Goal: Information Seeking & Learning: Learn about a topic

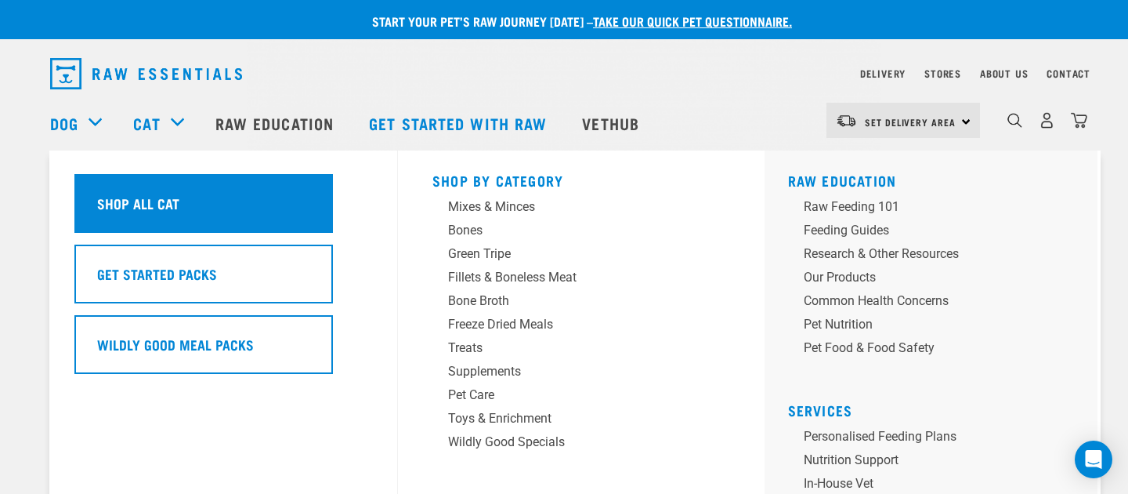
click at [152, 205] on h5 "Shop All Cat" at bounding box center [138, 203] width 82 height 20
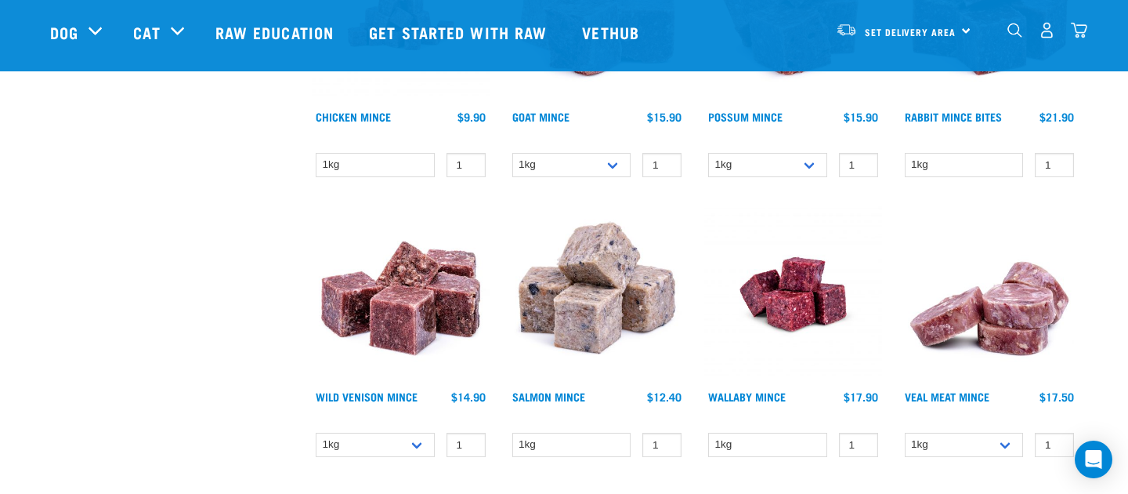
scroll to position [1527, 0]
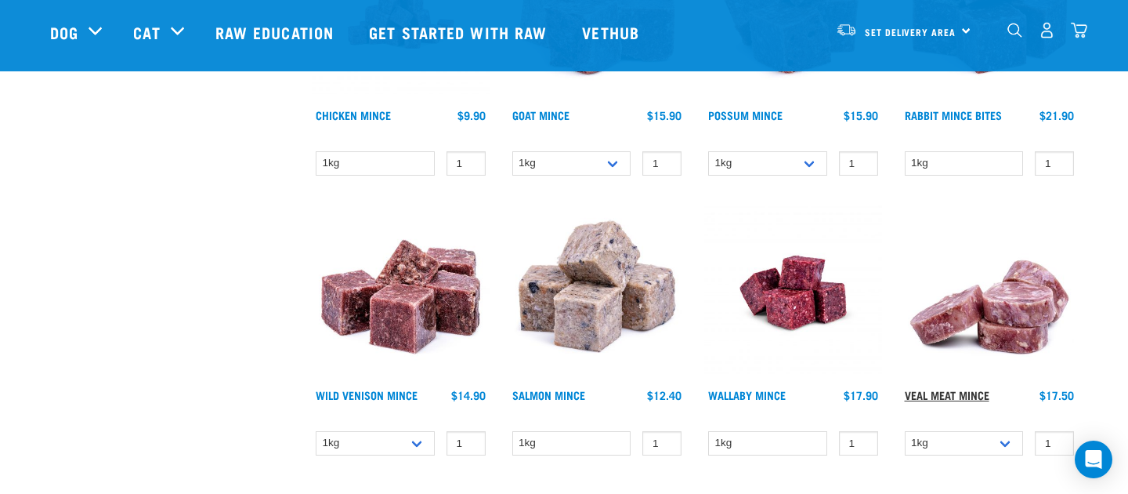
click at [947, 393] on link "Veal Meat Mince" at bounding box center [947, 394] width 85 height 5
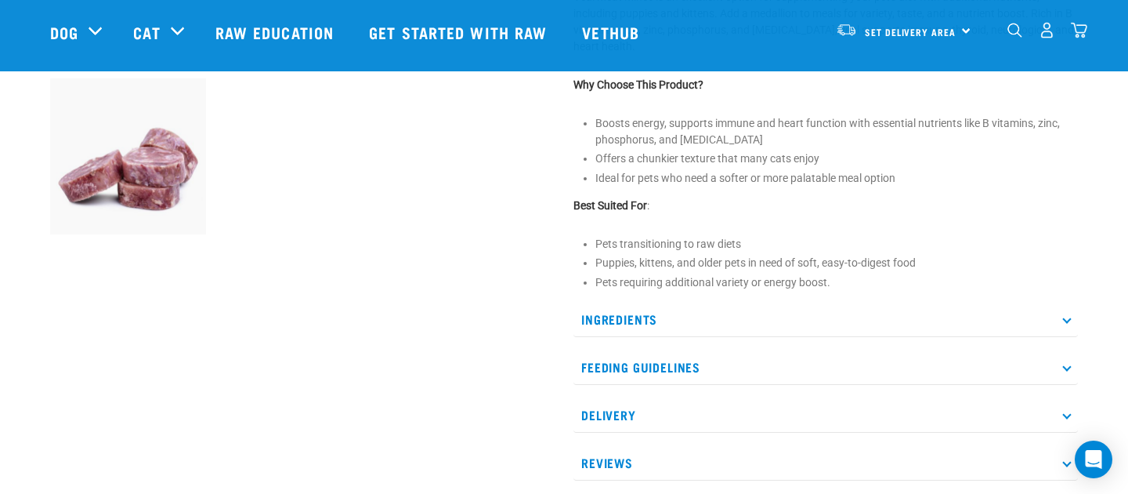
scroll to position [556, 0]
click at [663, 324] on p "Ingredients" at bounding box center [826, 319] width 505 height 35
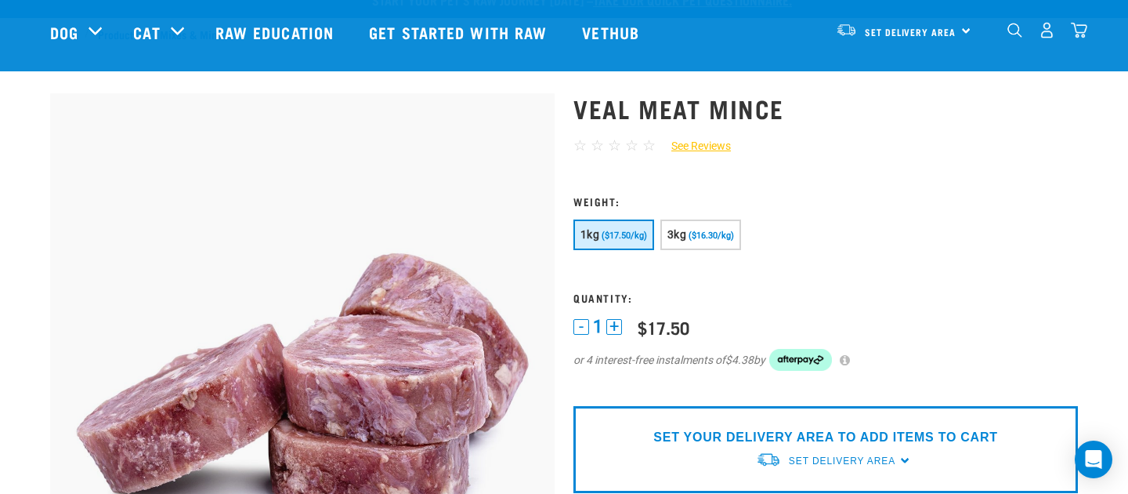
scroll to position [0, 0]
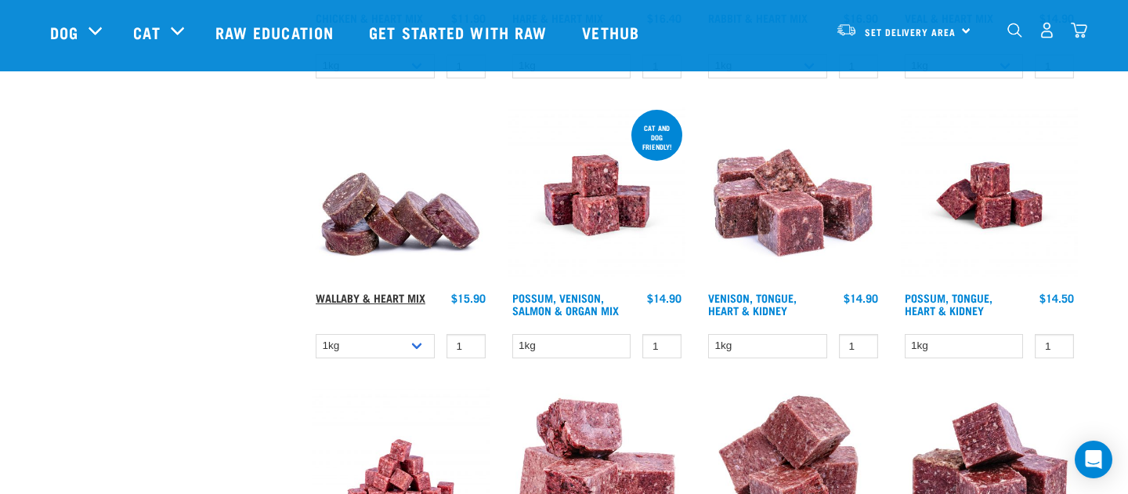
scroll to position [1067, 0]
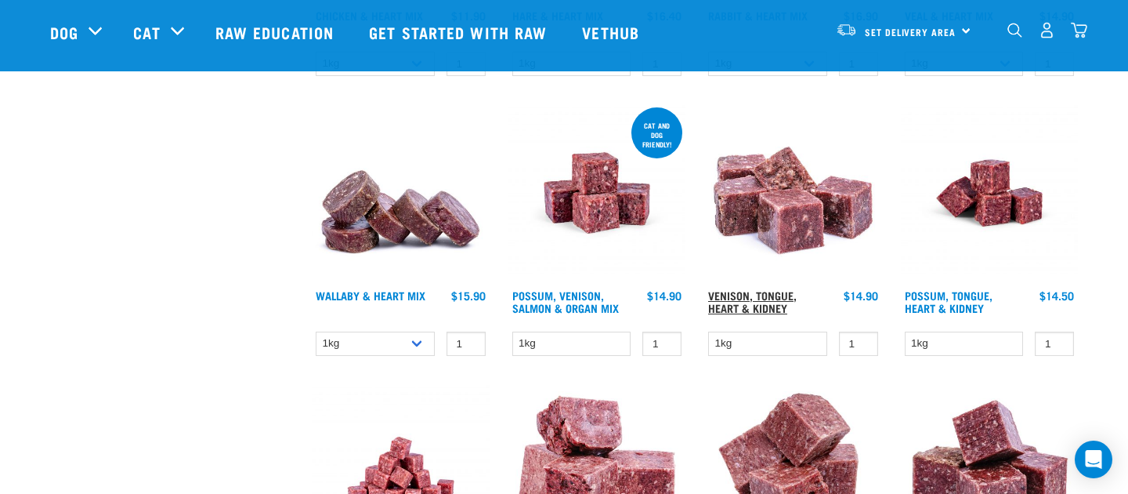
click at [740, 295] on link "Venison, Tongue, Heart & Kidney" at bounding box center [752, 301] width 89 height 18
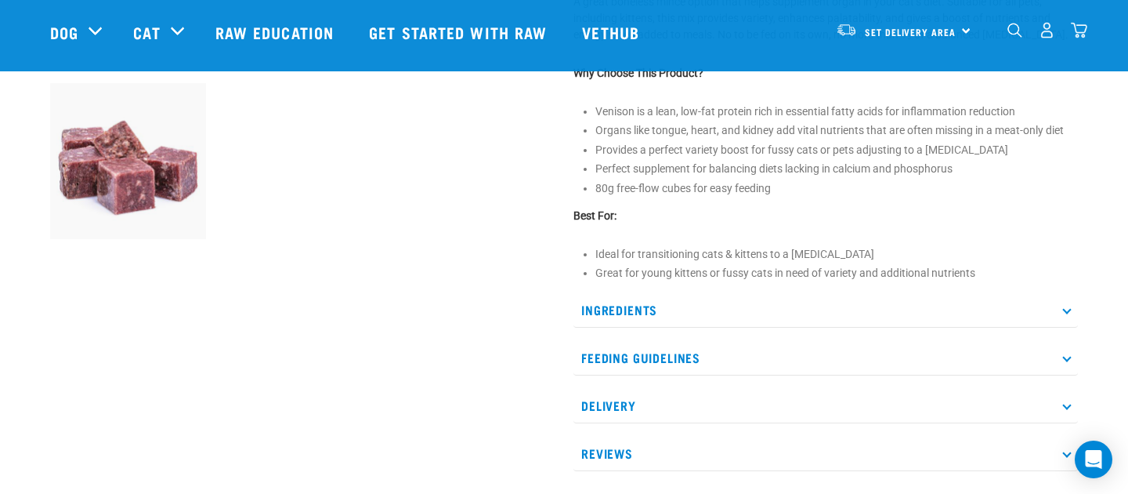
scroll to position [553, 0]
click at [680, 310] on p "Ingredients" at bounding box center [826, 308] width 505 height 35
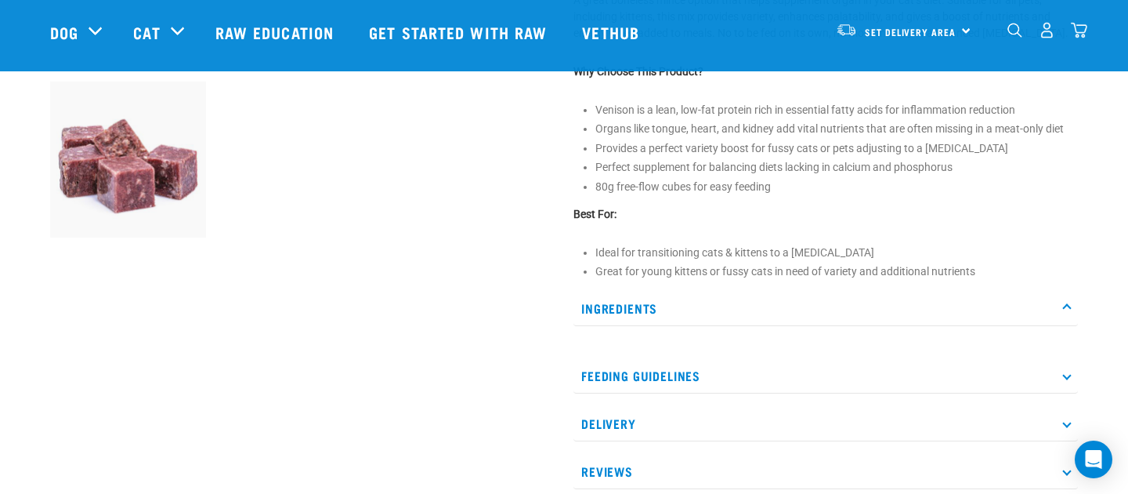
click at [648, 304] on p "Ingredients" at bounding box center [826, 308] width 505 height 35
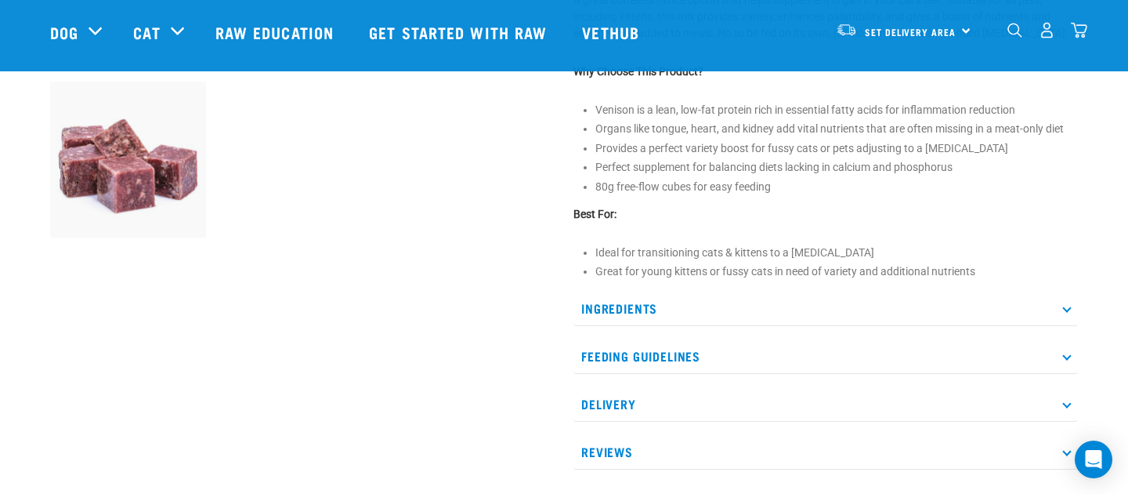
click at [648, 304] on p "Ingredients" at bounding box center [826, 308] width 505 height 35
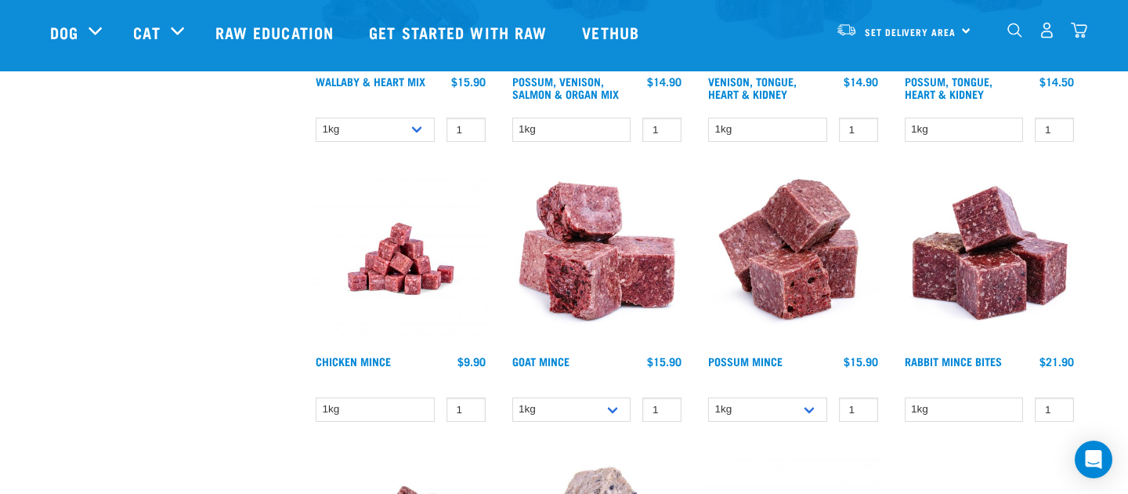
scroll to position [1331, 0]
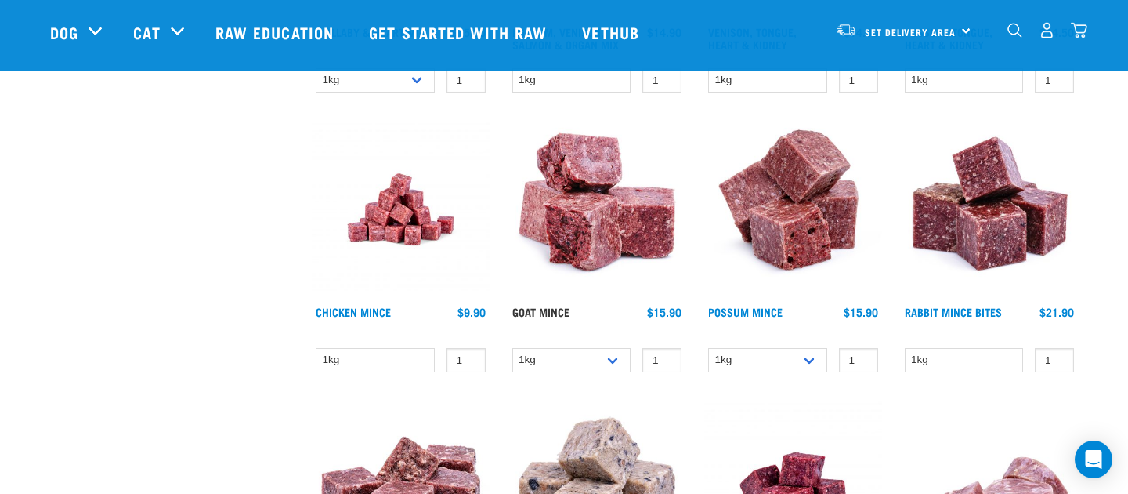
click at [550, 309] on link "Goat Mince" at bounding box center [540, 311] width 57 height 5
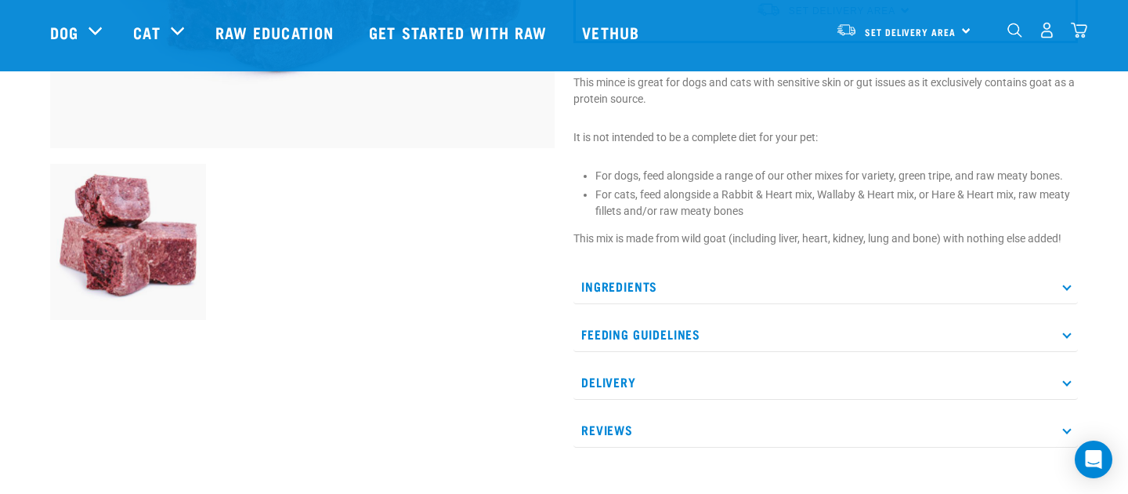
scroll to position [476, 0]
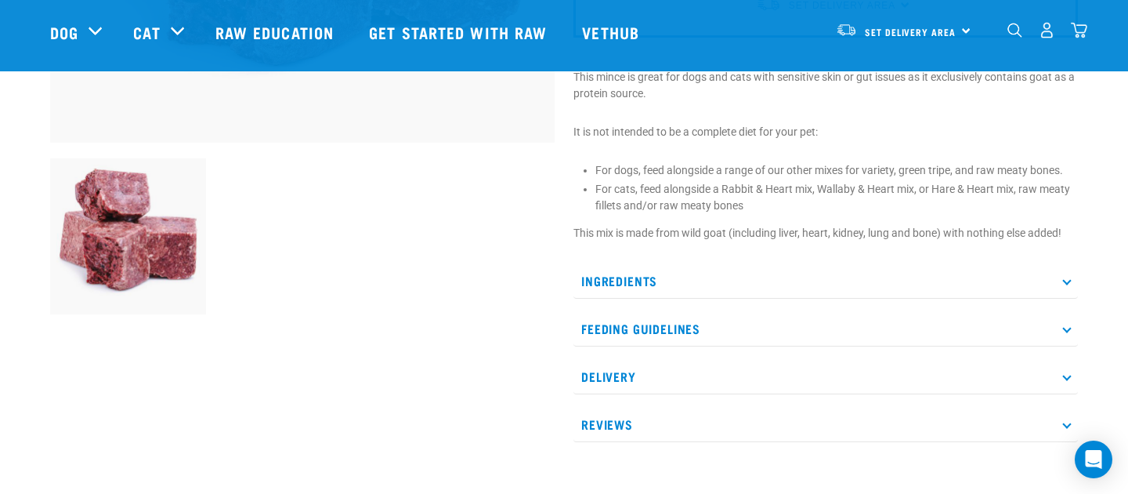
click at [617, 284] on p "Ingredients" at bounding box center [826, 280] width 505 height 35
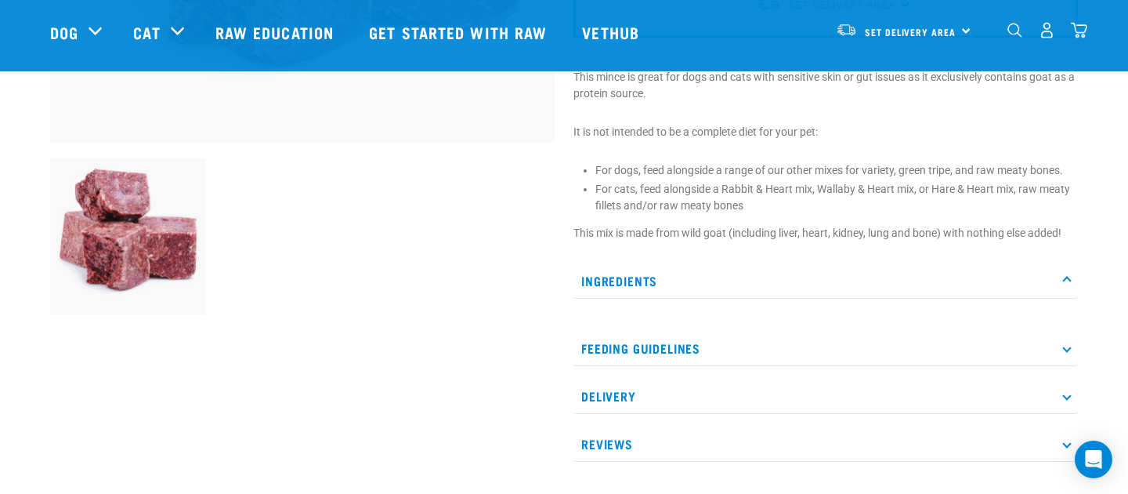
click at [650, 279] on p "Ingredients" at bounding box center [826, 280] width 505 height 35
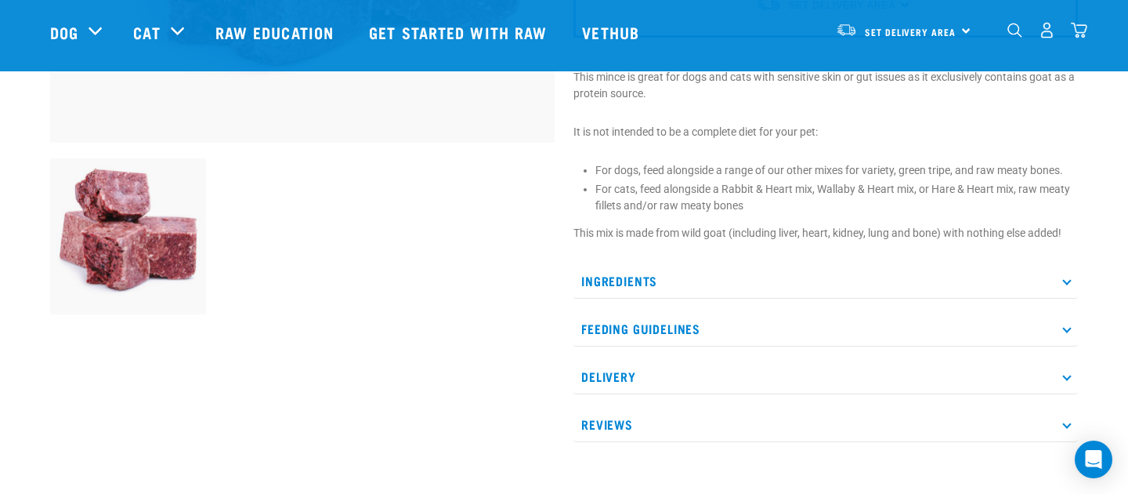
click at [1066, 281] on icon at bounding box center [1067, 281] width 9 height 9
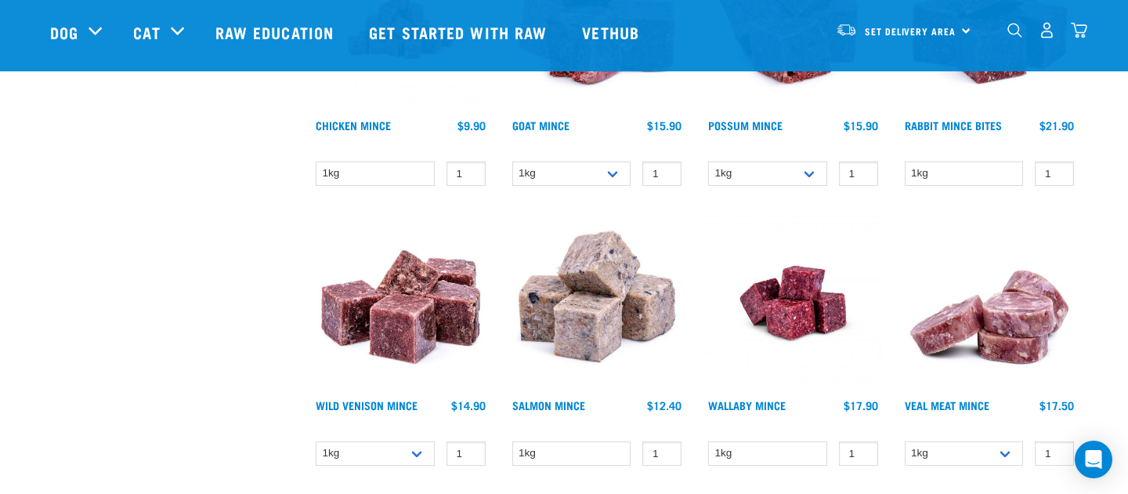
scroll to position [1537, 0]
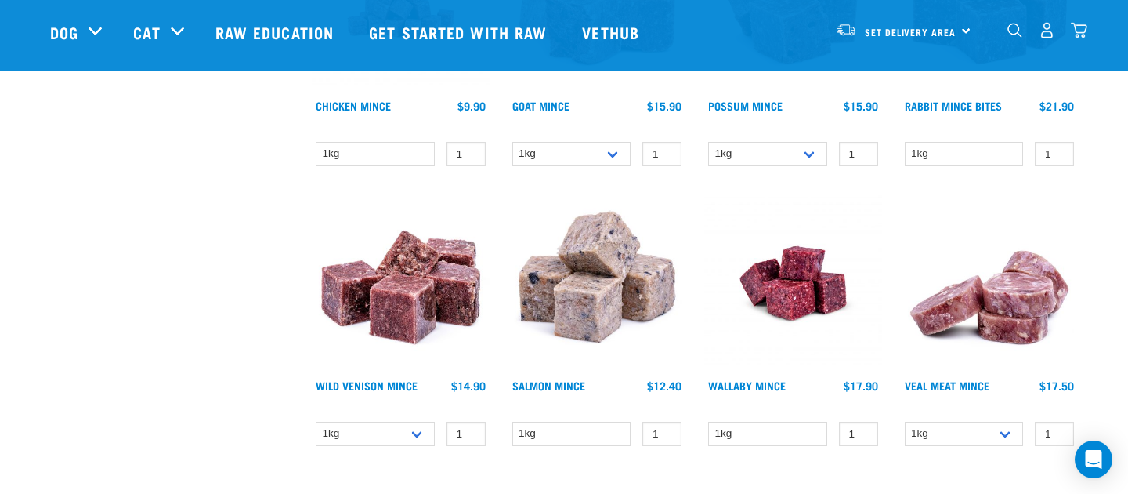
click at [397, 295] on img at bounding box center [401, 283] width 178 height 178
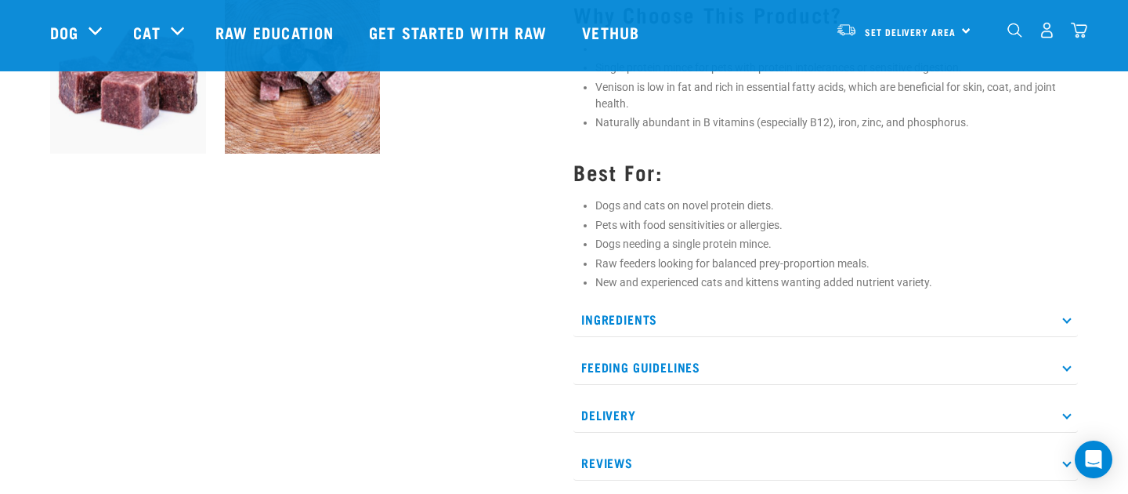
scroll to position [641, 0]
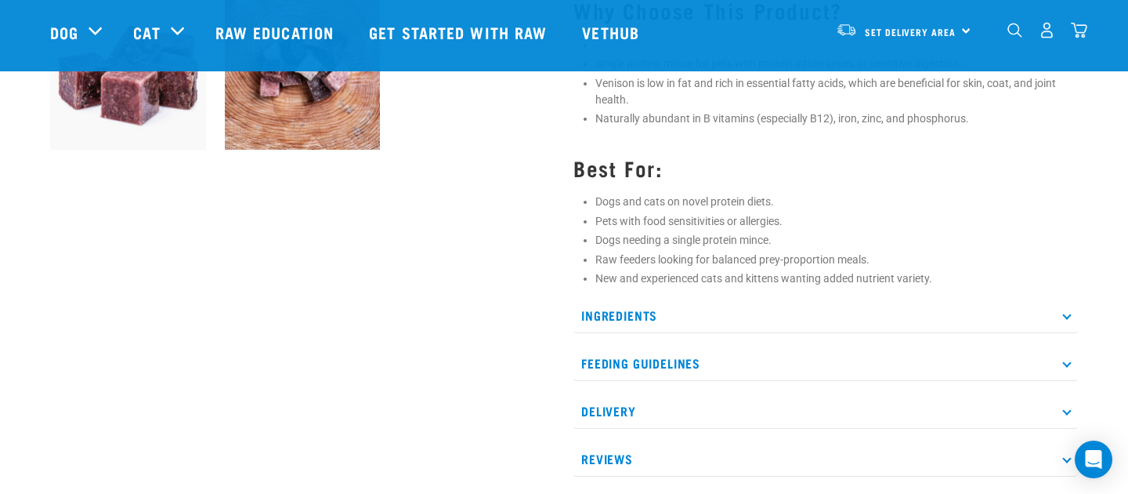
click at [659, 319] on p "Ingredients" at bounding box center [826, 315] width 505 height 35
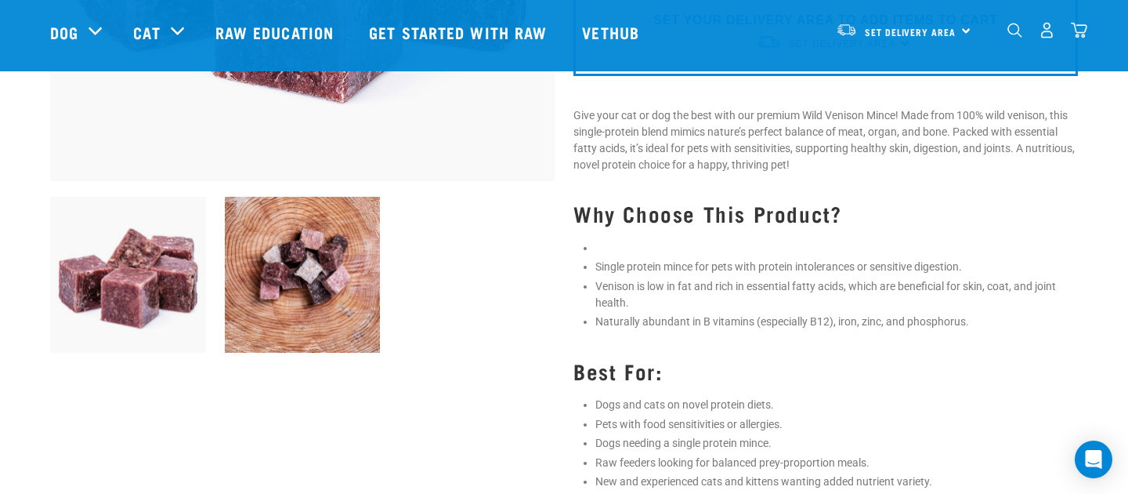
scroll to position [434, 0]
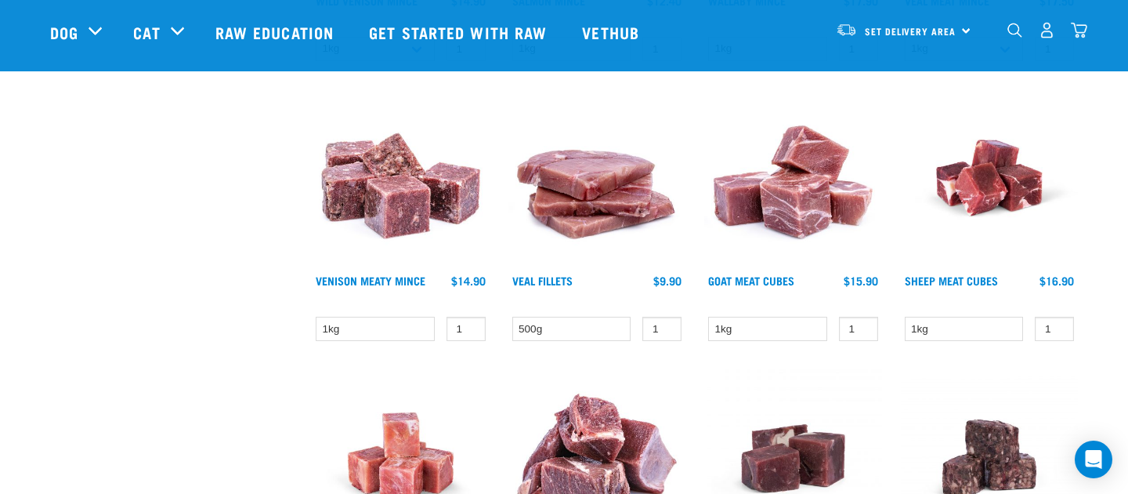
scroll to position [1932, 0]
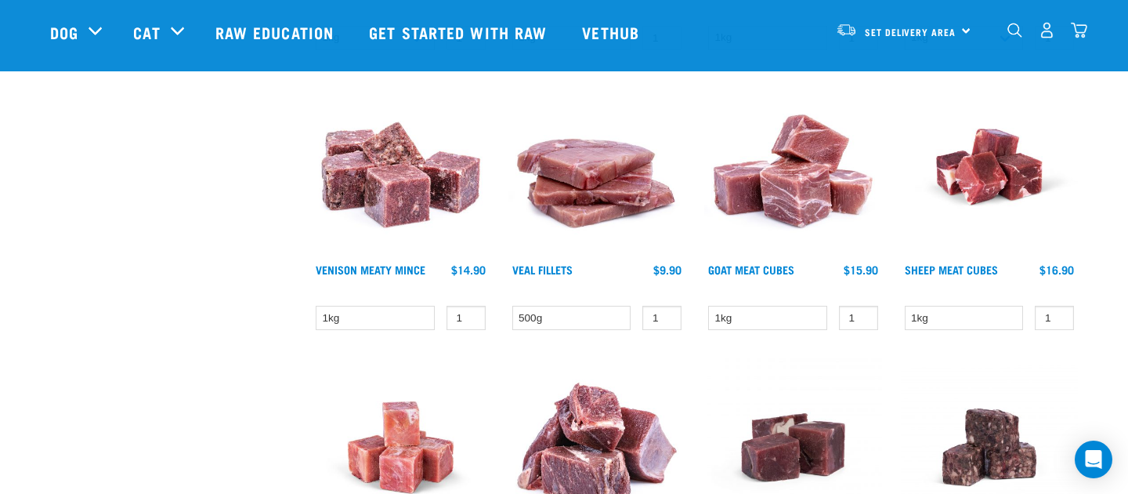
click at [577, 183] on img at bounding box center [598, 167] width 178 height 178
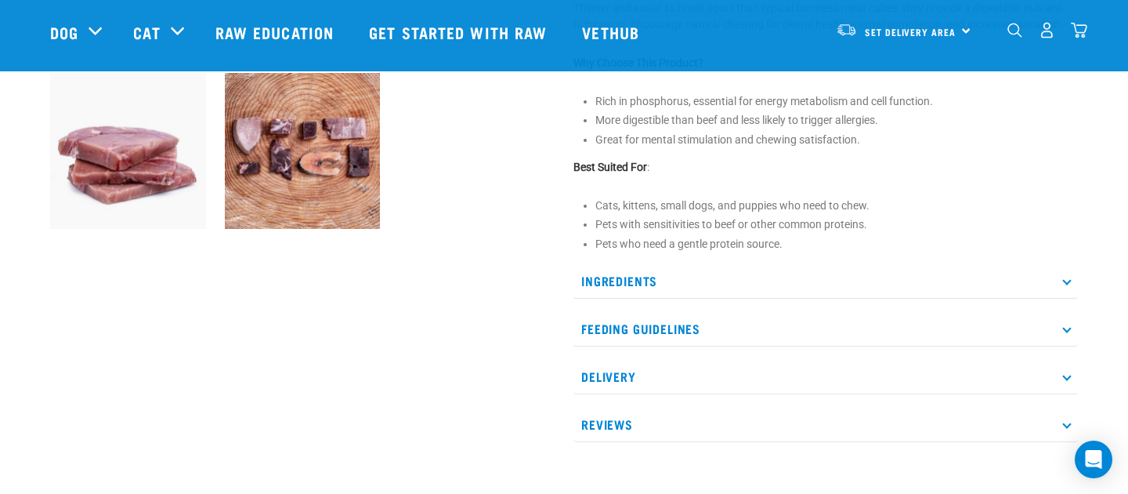
scroll to position [563, 0]
click at [622, 297] on p "Ingredients" at bounding box center [826, 280] width 505 height 35
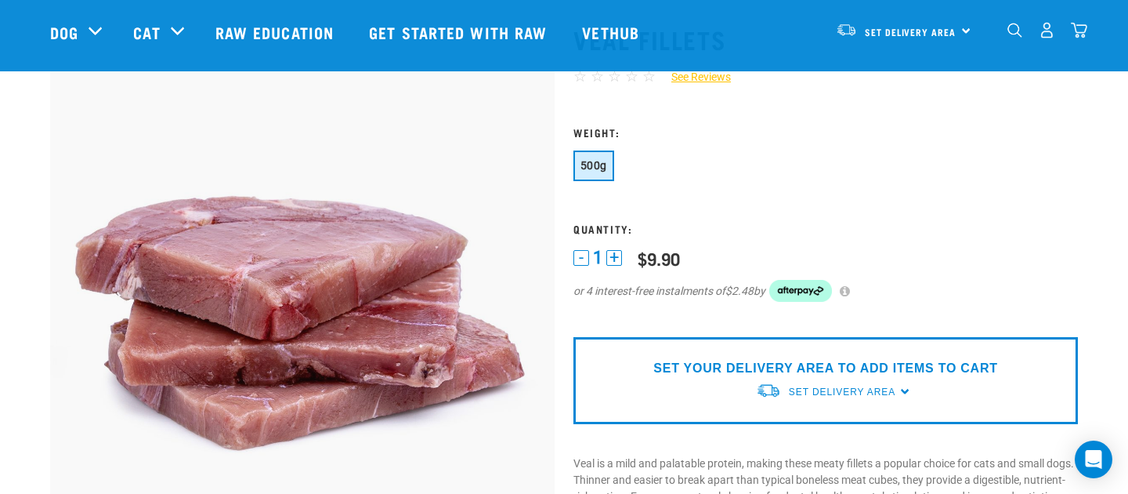
scroll to position [0, 0]
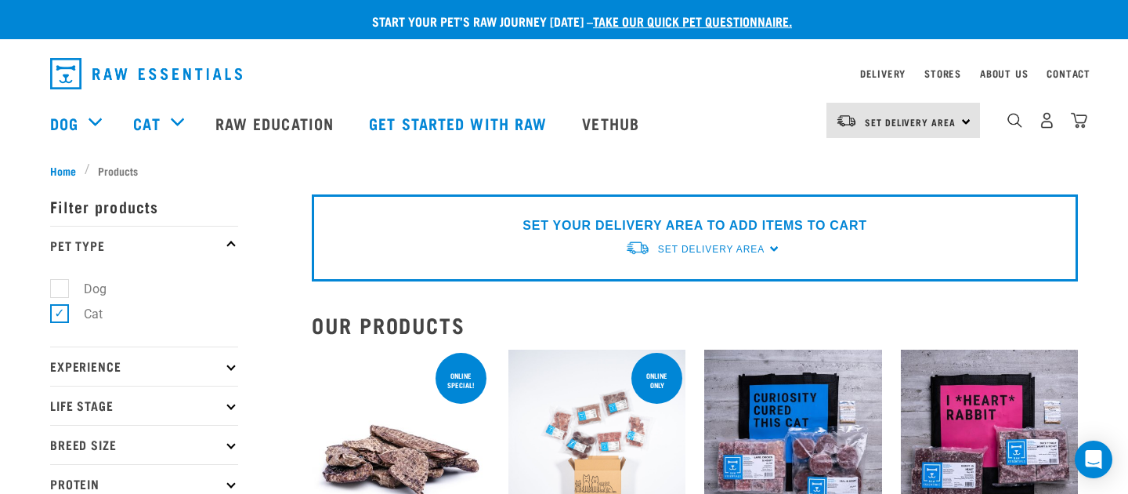
scroll to position [2047, 0]
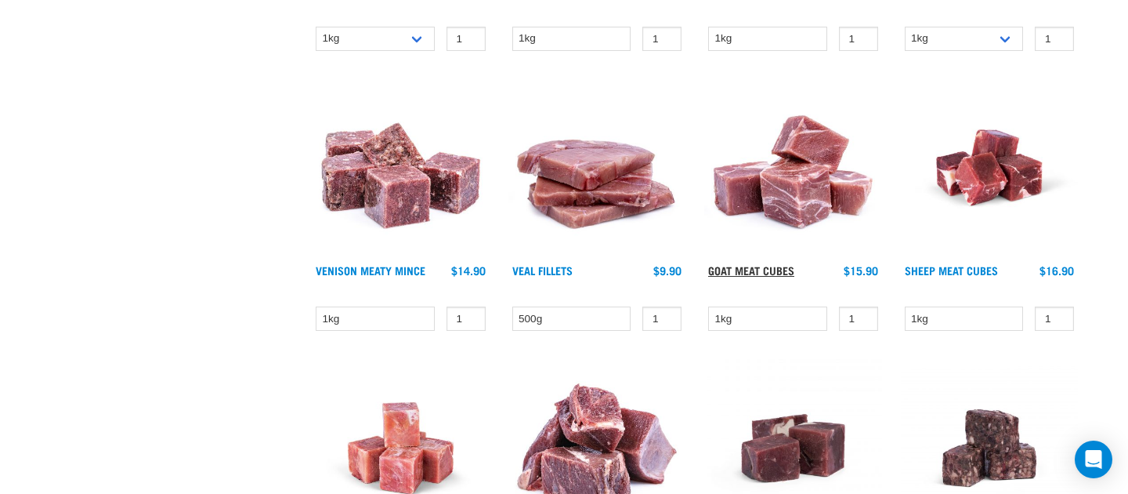
click at [755, 267] on link "Goat Meat Cubes" at bounding box center [751, 269] width 86 height 5
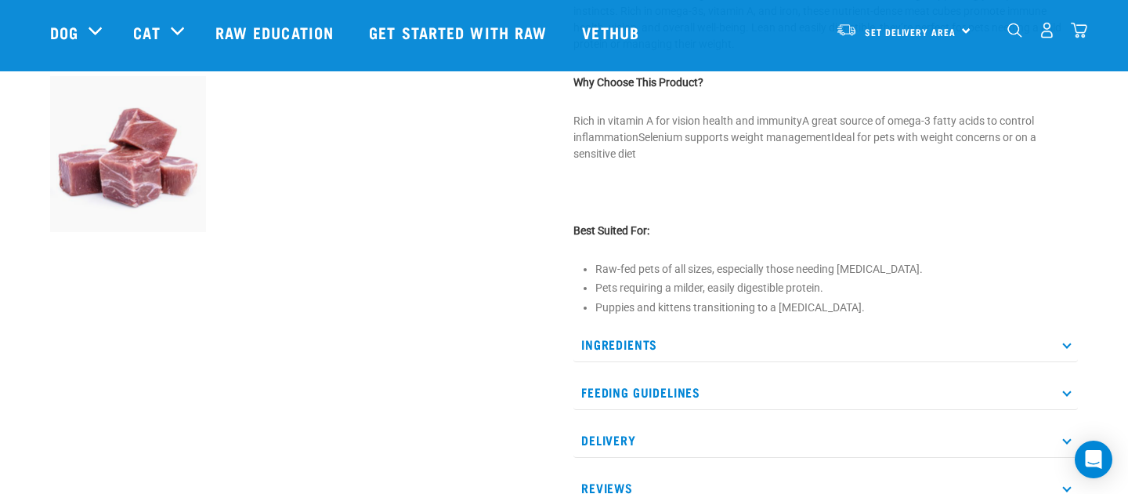
scroll to position [578, 0]
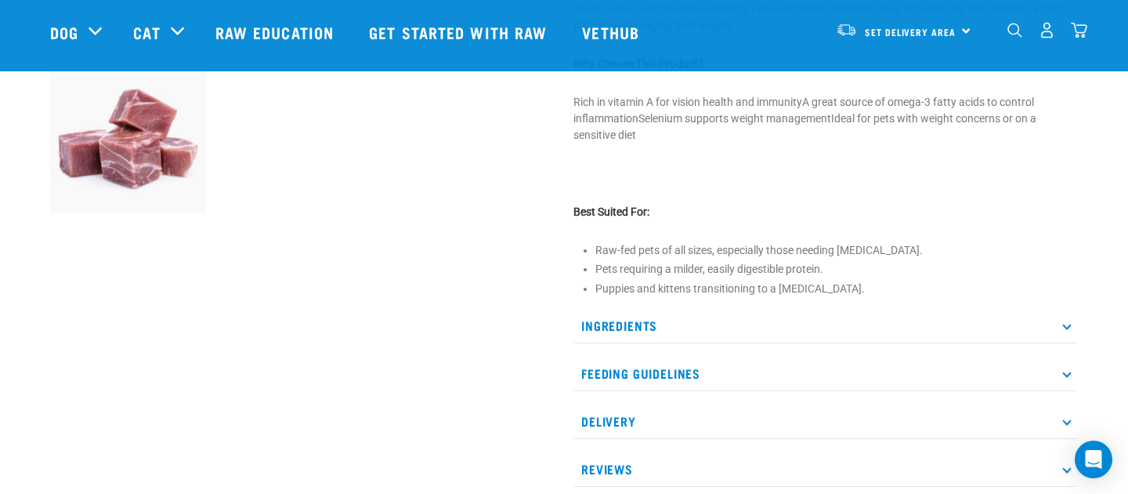
click at [621, 325] on p "Ingredients" at bounding box center [826, 325] width 505 height 35
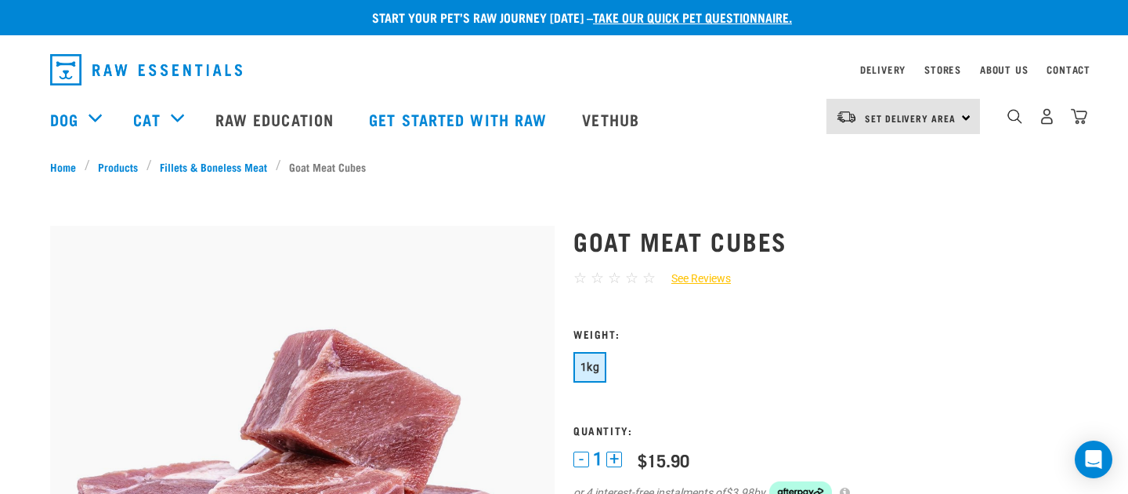
scroll to position [0, 0]
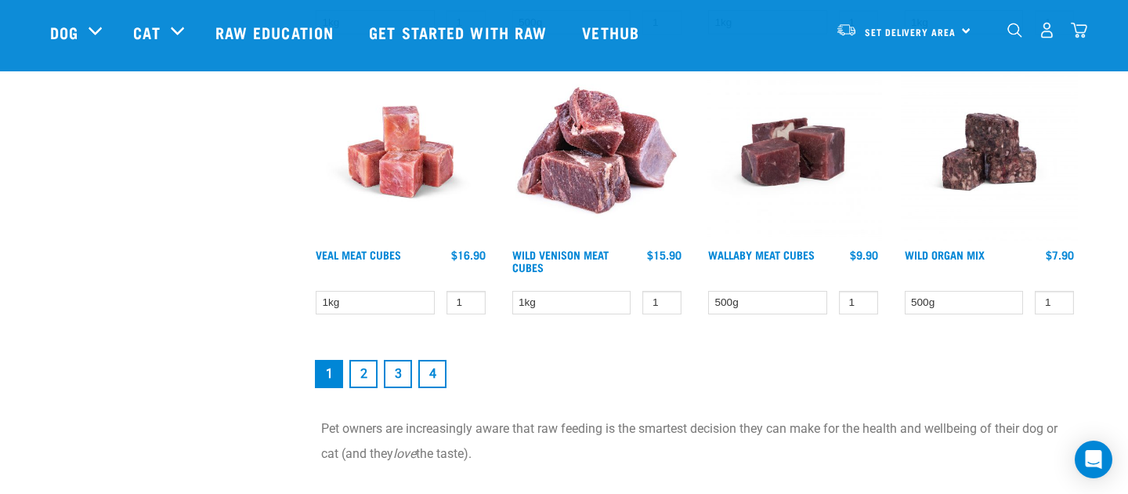
scroll to position [2229, 0]
click at [921, 252] on link "Wild Organ Mix" at bounding box center [945, 253] width 80 height 5
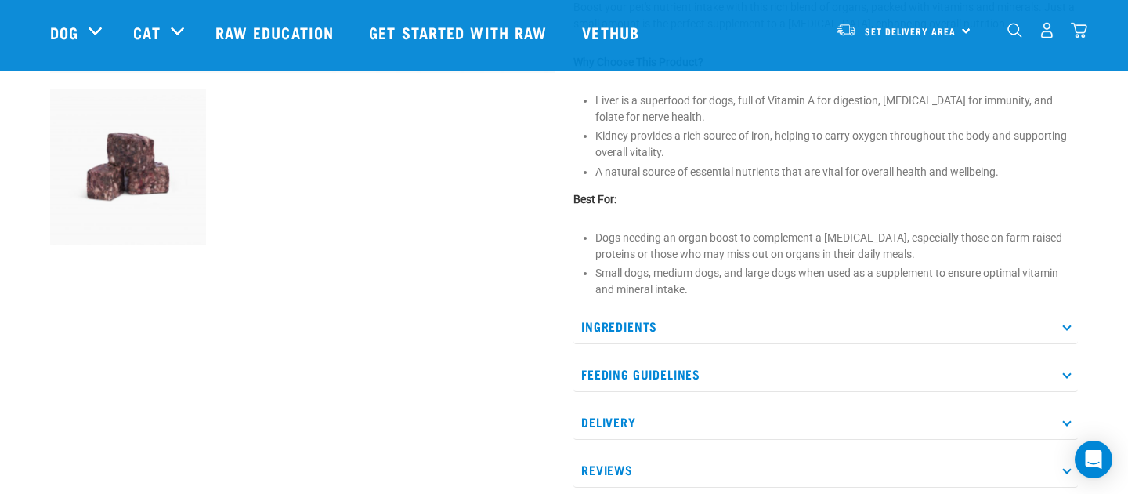
scroll to position [553, 0]
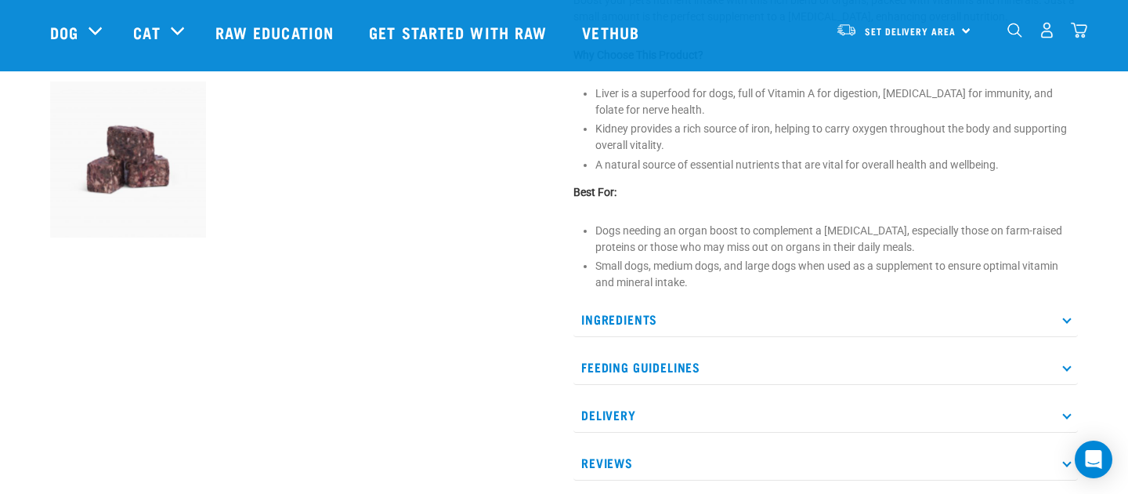
click at [784, 322] on p "Ingredients" at bounding box center [826, 319] width 505 height 35
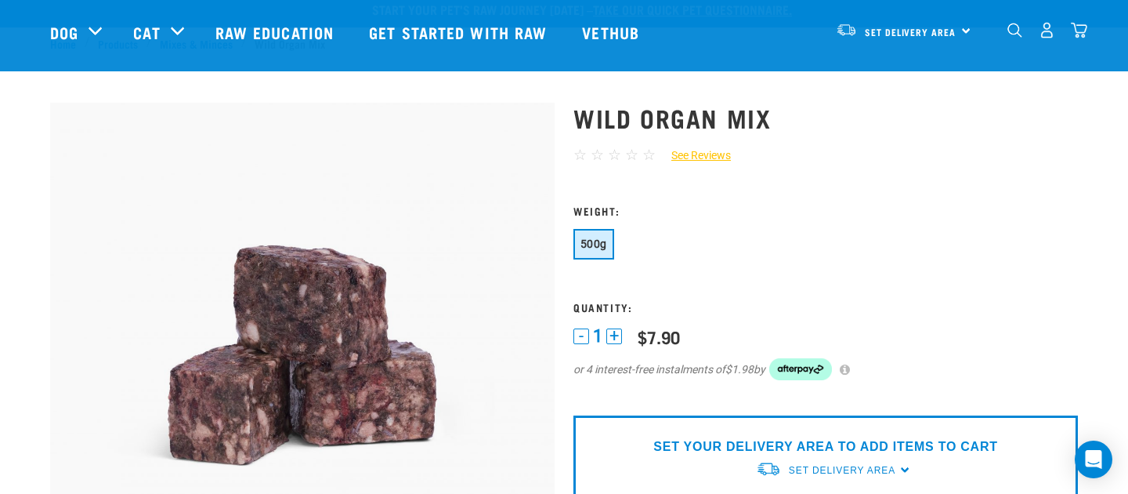
scroll to position [0, 0]
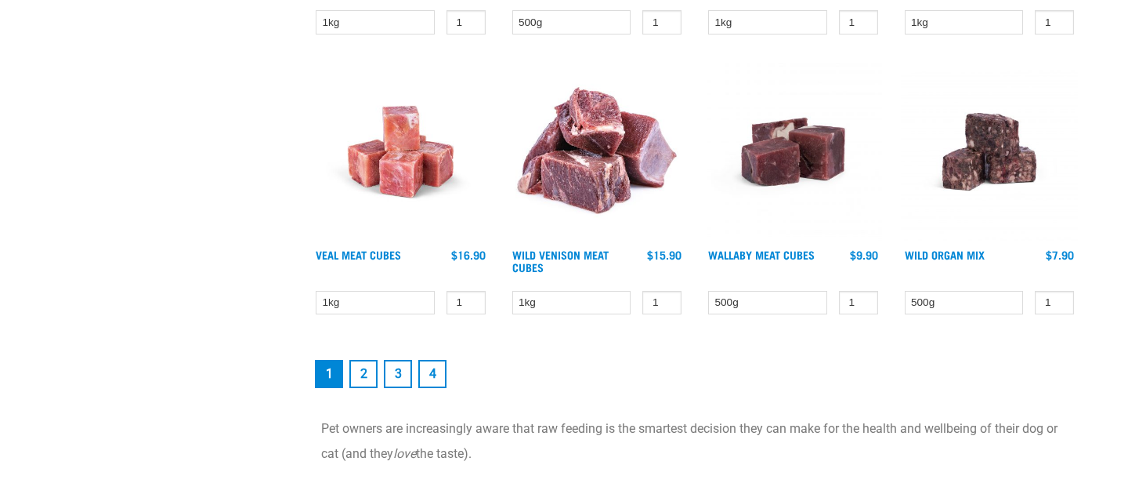
scroll to position [2343, 0]
